Goal: Find contact information: Find contact information

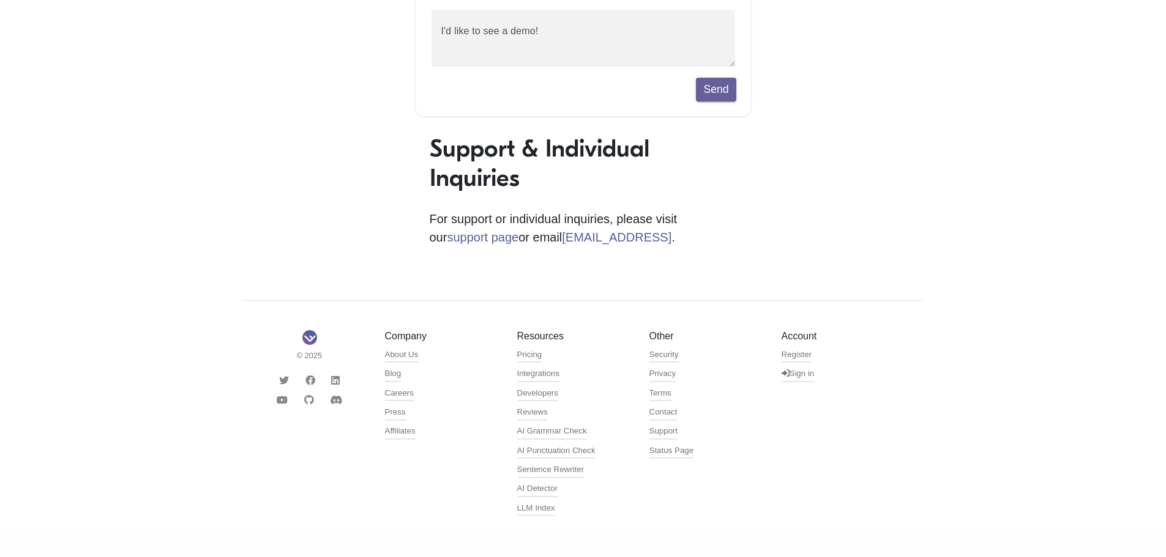
scroll to position [276, 0]
drag, startPoint x: 613, startPoint y: 236, endPoint x: 504, endPoint y: 235, distance: 109.5
click at [504, 235] on p "For support or individual inquiries, please visit our support page or email [EM…" at bounding box center [583, 227] width 307 height 37
copy p "[EMAIL_ADDRESS] ."
click at [709, 324] on footer "© 2025 Company About Us Blog Careers Press Affiliates Resources Pricing Integra…" at bounding box center [583, 413] width 679 height 229
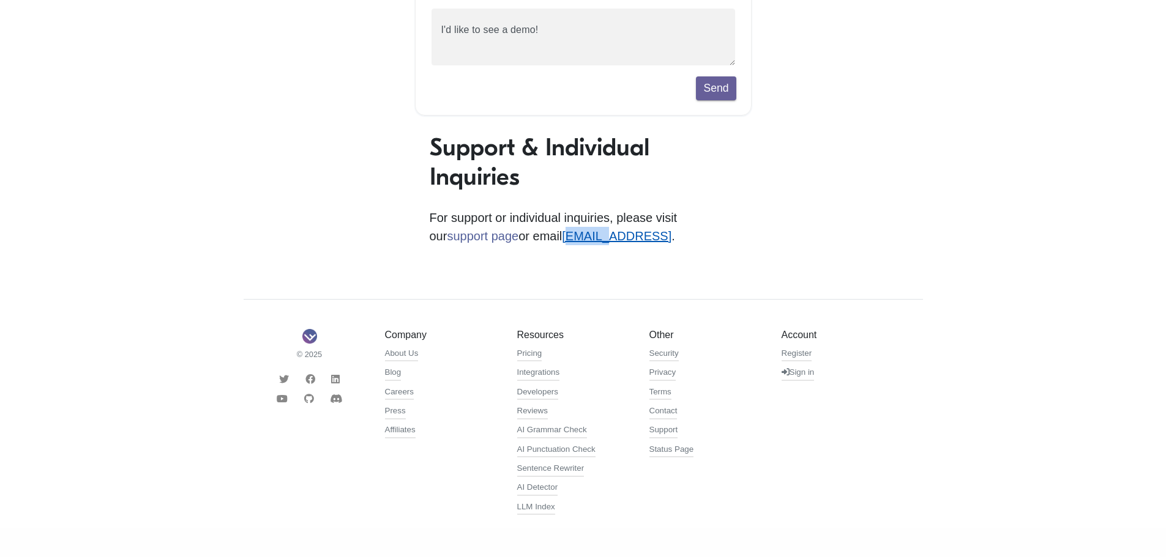
drag, startPoint x: 506, startPoint y: 244, endPoint x: 540, endPoint y: 242, distance: 34.4
click at [540, 242] on p "For support or individual inquiries, please visit our support page or email [EM…" at bounding box center [583, 227] width 307 height 37
click at [499, 251] on div "Support & Individual Inquiries For support or individual inquiries, please visi…" at bounding box center [583, 201] width 337 height 137
drag, startPoint x: 504, startPoint y: 248, endPoint x: 603, endPoint y: 245, distance: 99.2
click at [603, 245] on div "Support & Individual Inquiries For support or individual inquiries, please visi…" at bounding box center [583, 201] width 337 height 137
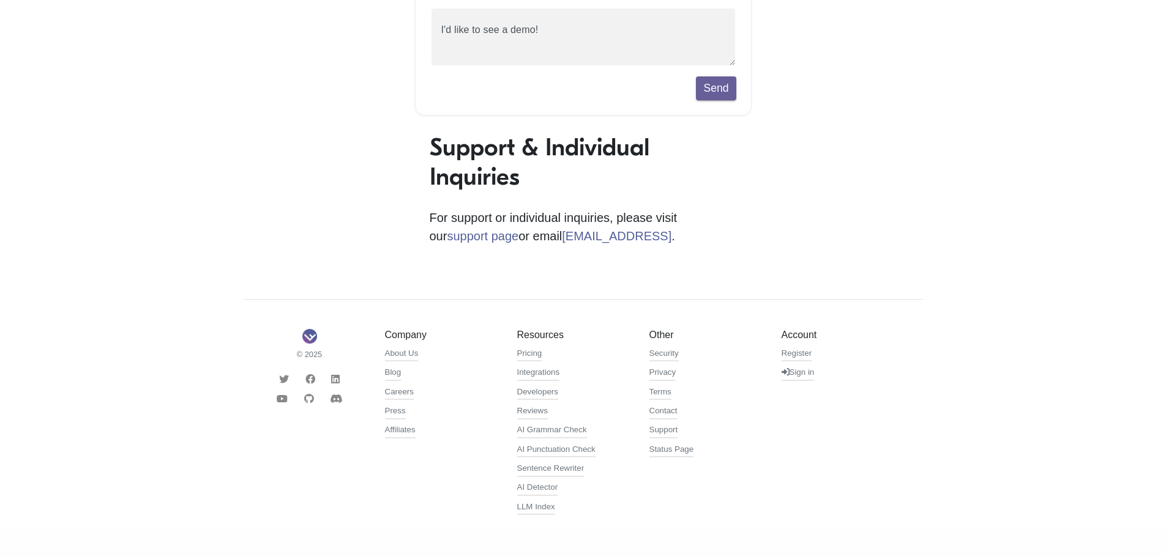
copy link "[EMAIL_ADDRESS]"
